Goal: Task Accomplishment & Management: Use online tool/utility

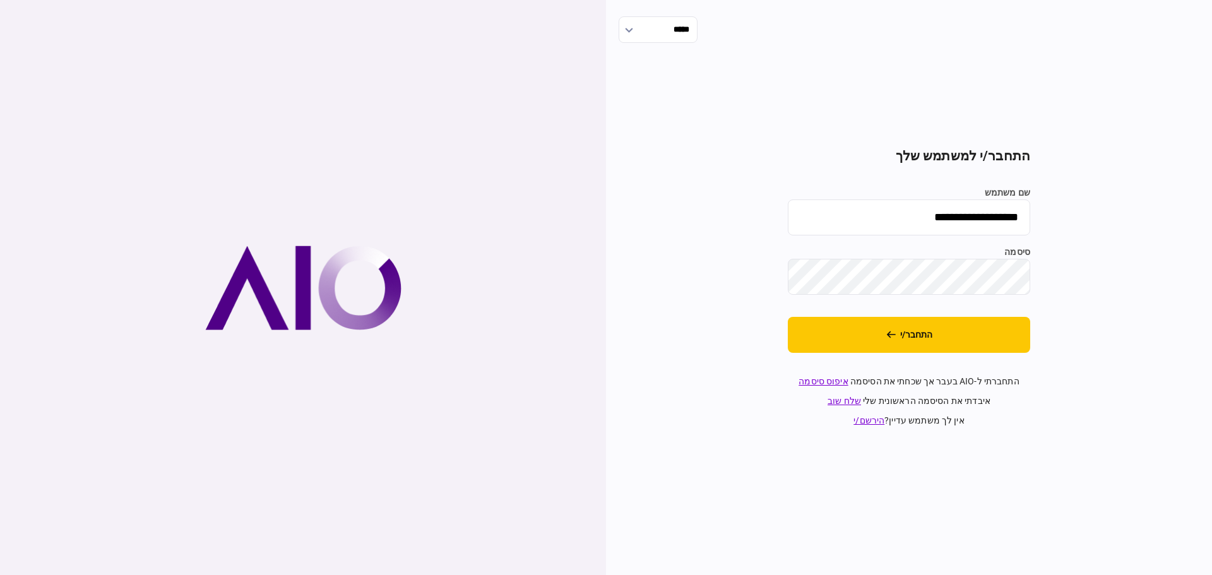
click at [899, 220] on input "**********" at bounding box center [908, 217] width 242 height 36
type input "*******"
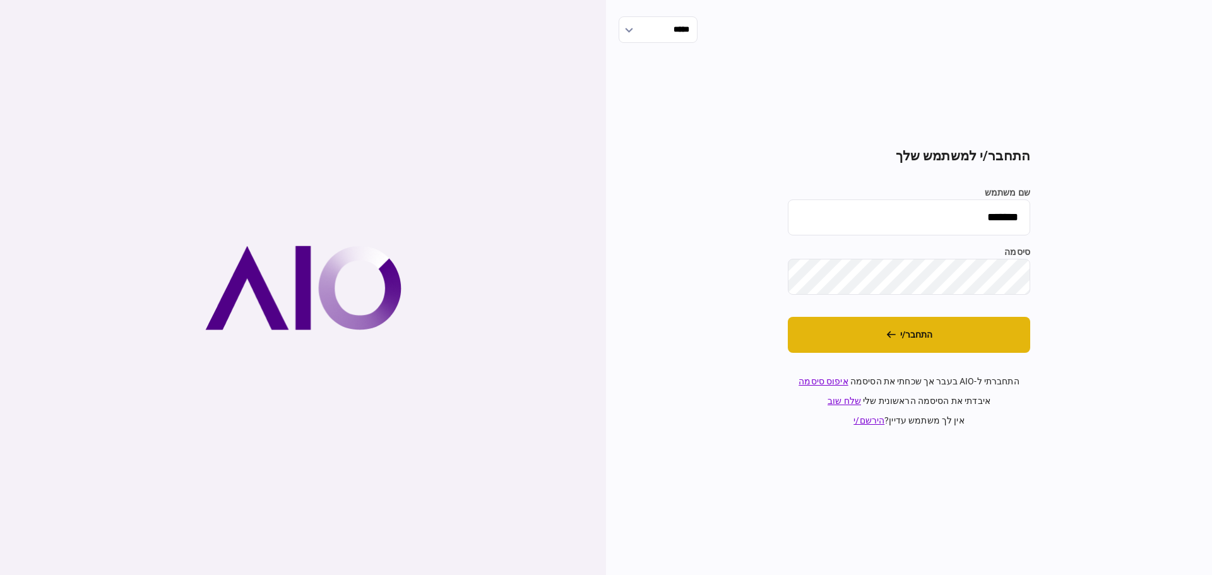
click at [907, 338] on button "התחבר/י" at bounding box center [908, 335] width 242 height 36
